Goal: Find specific page/section: Find specific page/section

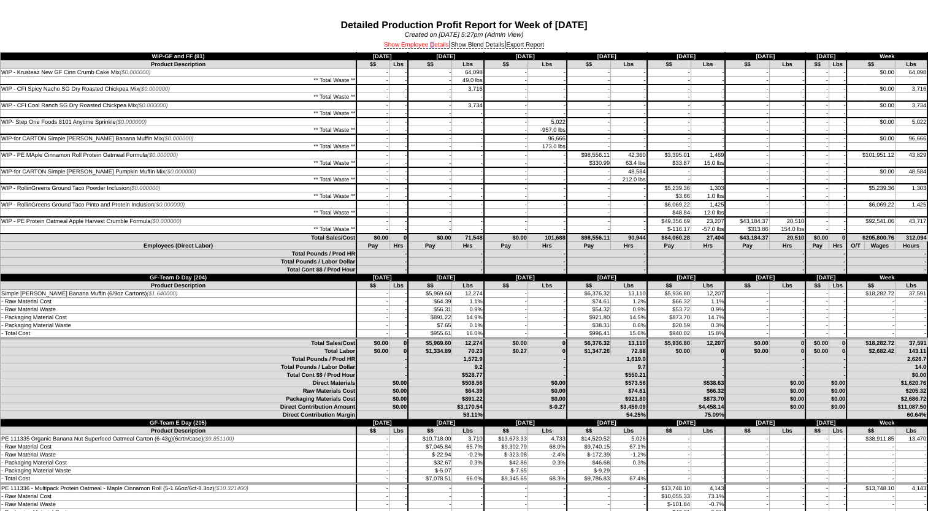
click at [427, 45] on link "Show Employee Details" at bounding box center [416, 45] width 65 height 7
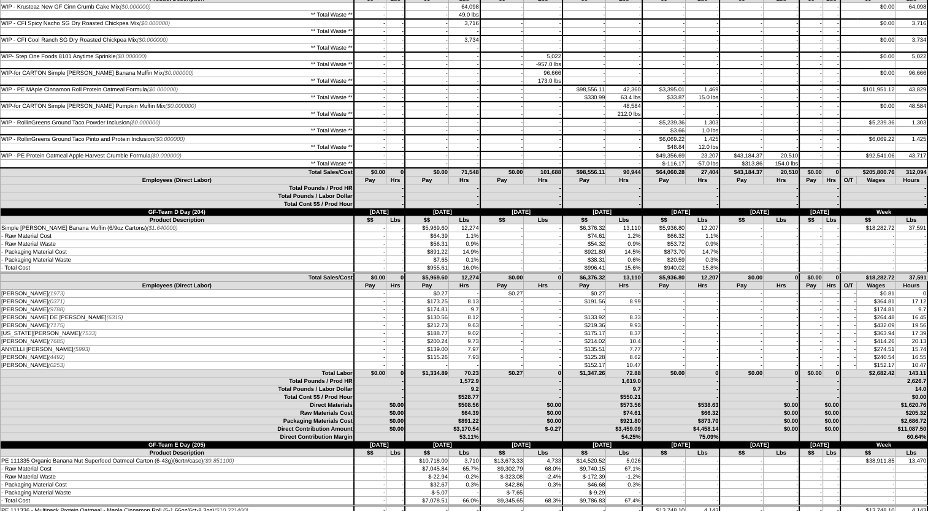
scroll to position [61, 0]
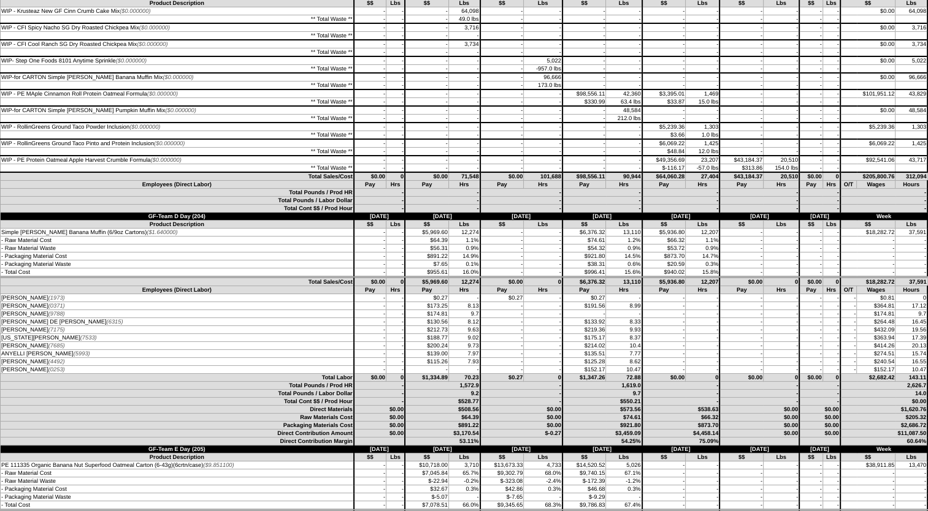
click at [286, 171] on td "** Total Waste **" at bounding box center [177, 168] width 353 height 9
